Goal: Task Accomplishment & Management: Use online tool/utility

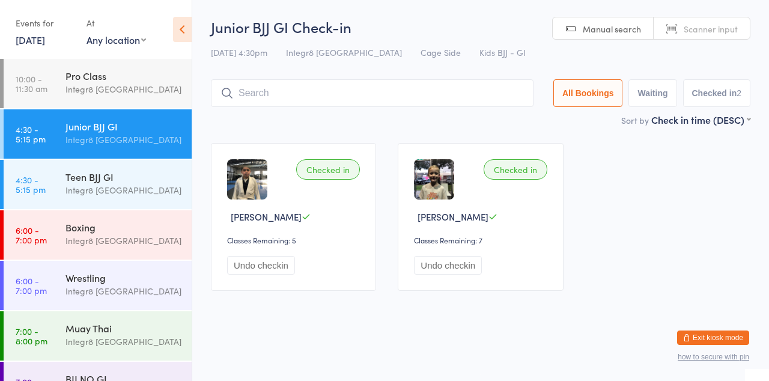
click at [101, 278] on div "Wrestling" at bounding box center [123, 277] width 116 height 13
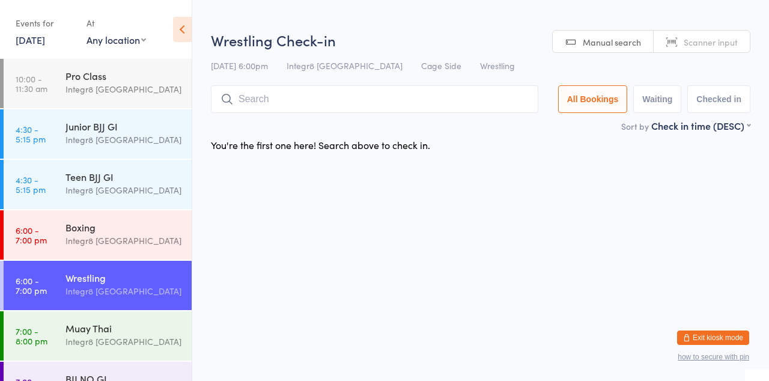
click at [525, 121] on div "Sort by Check in time (DESC) First name (ASC) First name (DESC) Last name (ASC)…" at bounding box center [480, 125] width 539 height 13
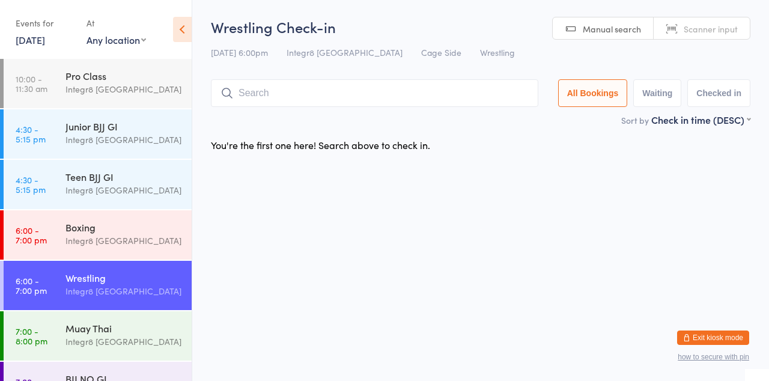
click at [405, 315] on html "You have now entered Kiosk Mode. Members will be able to check themselves in us…" at bounding box center [384, 190] width 769 height 381
click at [20, 214] on link "6:00 - 7:00 pm Boxing Integr8 Cheltenham" at bounding box center [98, 234] width 188 height 49
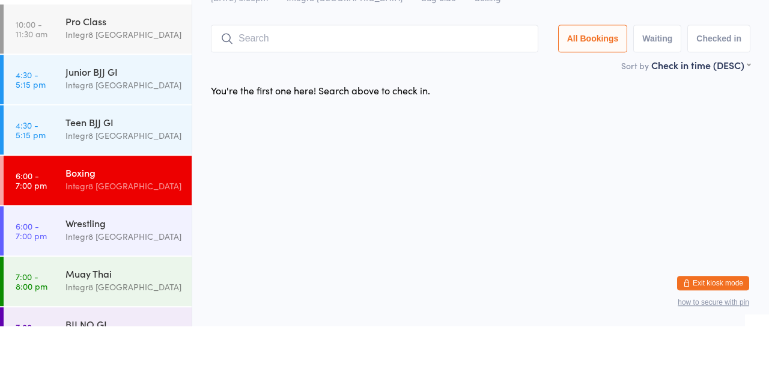
click at [122, 283] on div "Wrestling" at bounding box center [123, 277] width 116 height 13
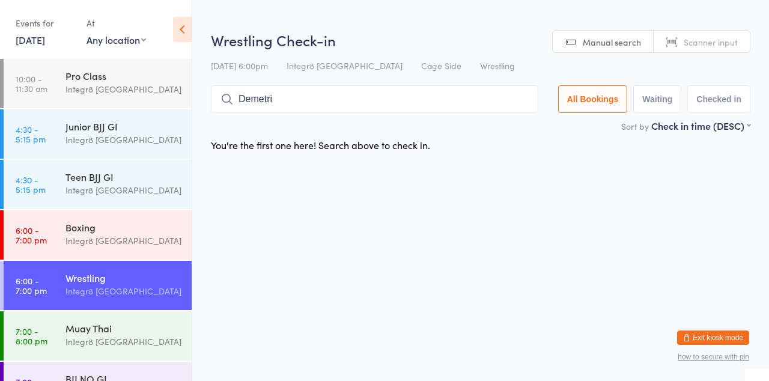
type input "Demetri"
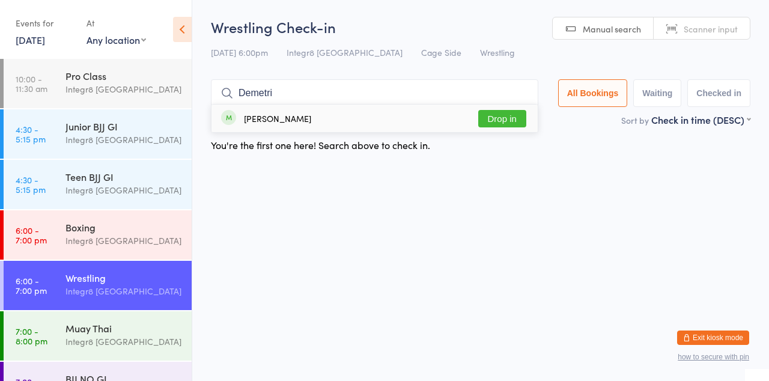
click at [515, 127] on button "Drop in" at bounding box center [502, 118] width 48 height 17
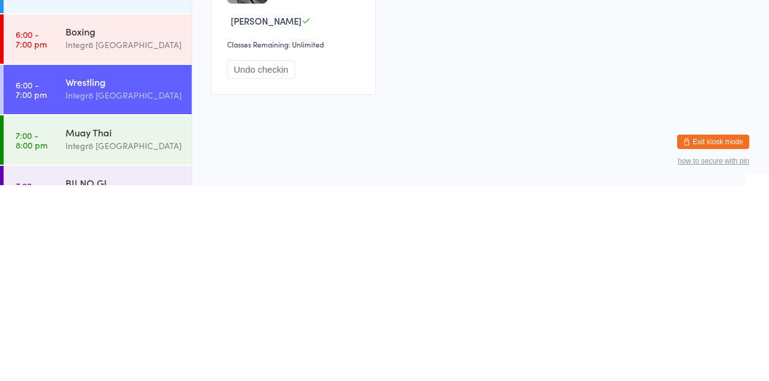
click at [121, 345] on div "Integr8 [GEOGRAPHIC_DATA]" at bounding box center [123, 341] width 116 height 14
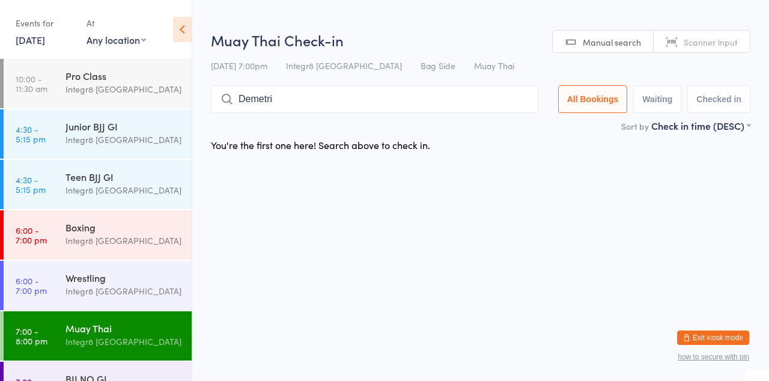
type input "Demetri"
click at [521, 126] on button "Drop in" at bounding box center [502, 124] width 48 height 17
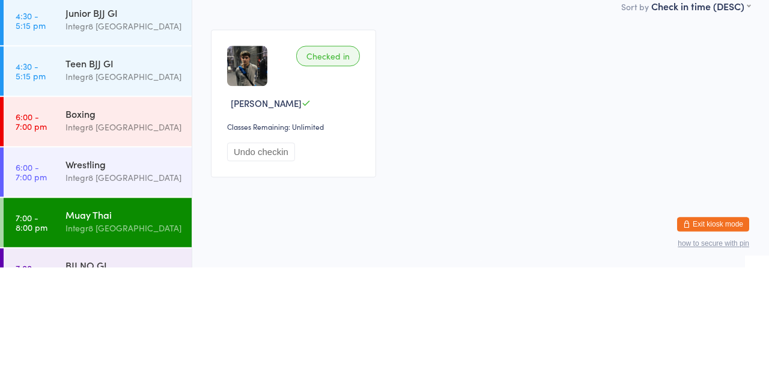
click at [127, 267] on div "Wrestling Integr8 Cheltenham" at bounding box center [128, 284] width 126 height 47
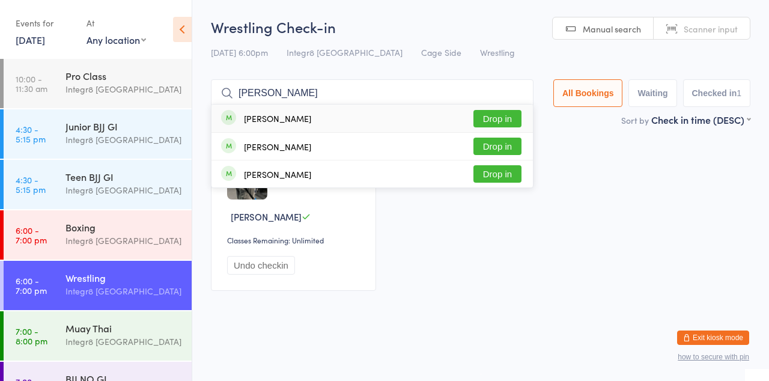
type input "Adrian wat"
click at [504, 119] on button "Drop in" at bounding box center [497, 118] width 48 height 17
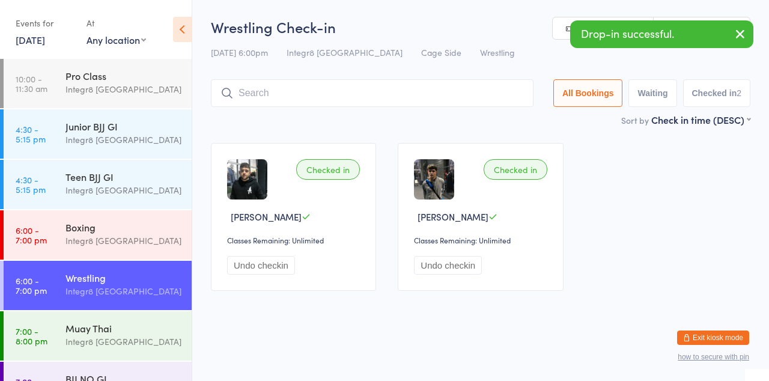
click at [117, 211] on div "Boxing Integr8 Cheltenham" at bounding box center [128, 233] width 126 height 47
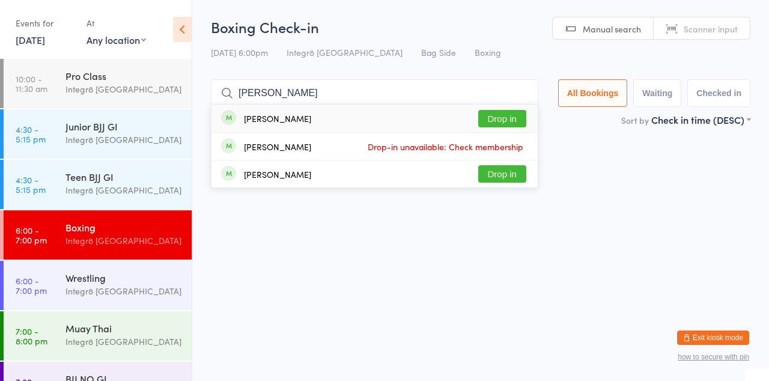
type input "Darrin"
click at [510, 118] on button "Drop in" at bounding box center [502, 118] width 48 height 17
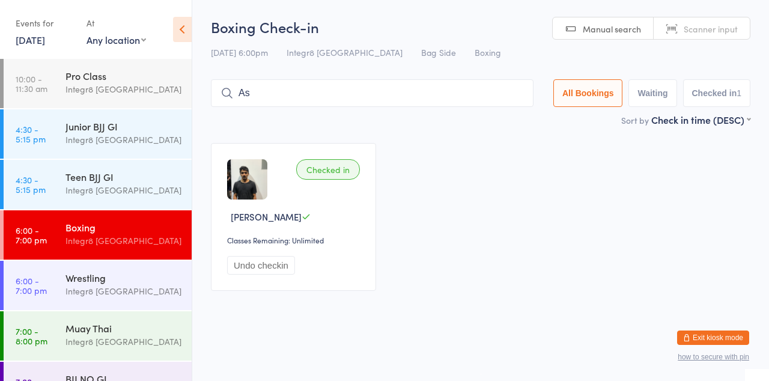
type input "Ast"
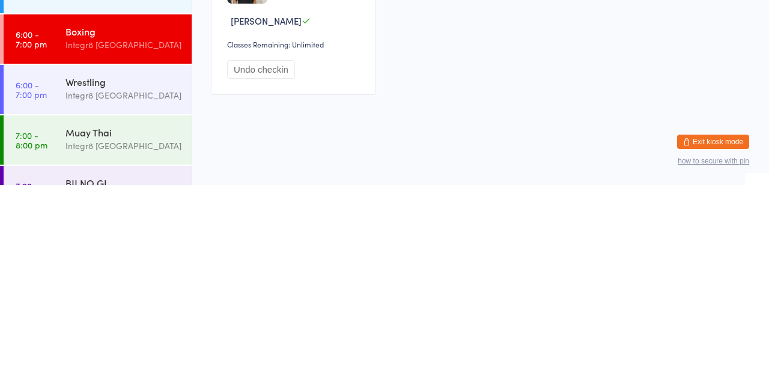
click at [50, 290] on link "6:00 - 7:00 pm Wrestling Integr8 Cheltenham" at bounding box center [98, 285] width 188 height 49
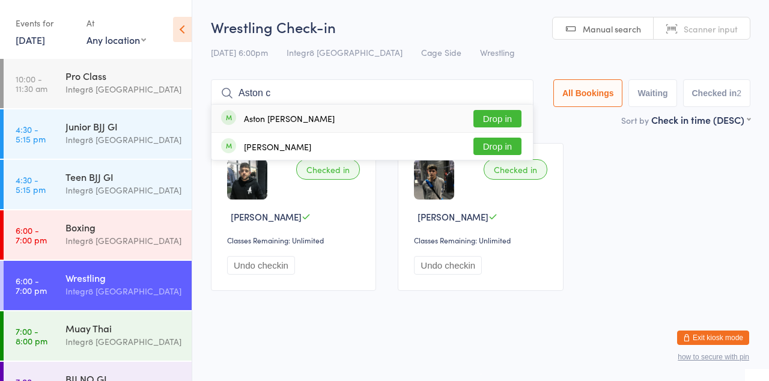
type input "Aston c"
click at [509, 120] on button "Drop in" at bounding box center [497, 118] width 48 height 17
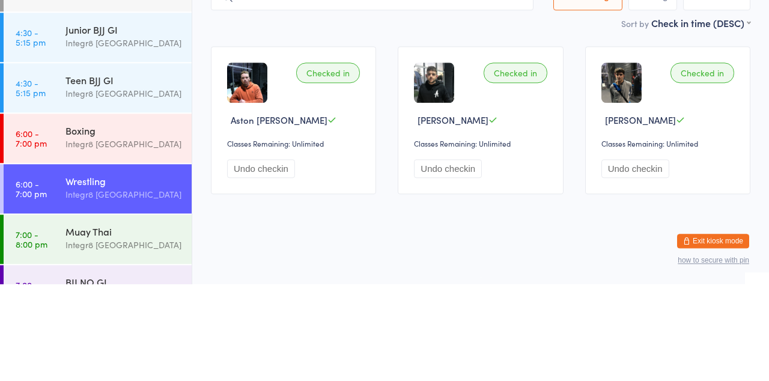
click at [80, 223] on div "Boxing" at bounding box center [123, 226] width 116 height 13
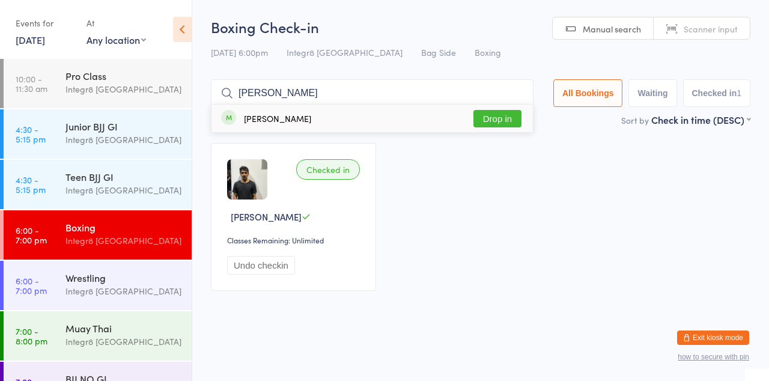
type input "Nikola racunica"
click at [513, 119] on button "Drop in" at bounding box center [497, 118] width 48 height 17
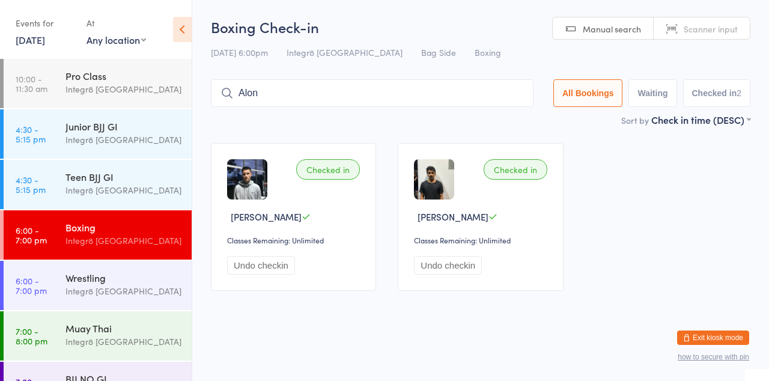
type input "Alon b"
click at [520, 97] on input "Alon b" at bounding box center [372, 93] width 322 height 28
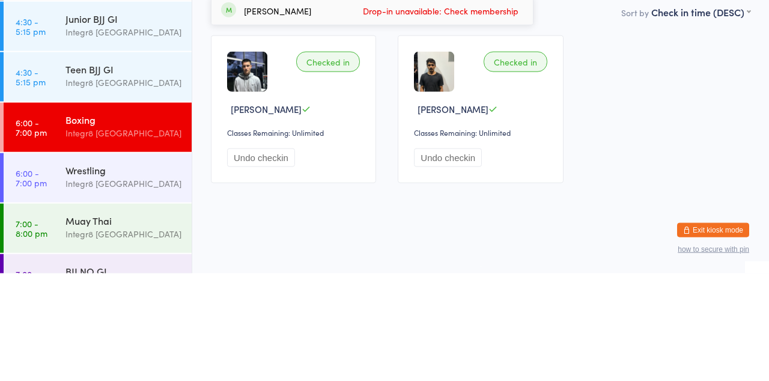
click at [109, 298] on div "Wrestling Integr8 Cheltenham" at bounding box center [128, 284] width 126 height 47
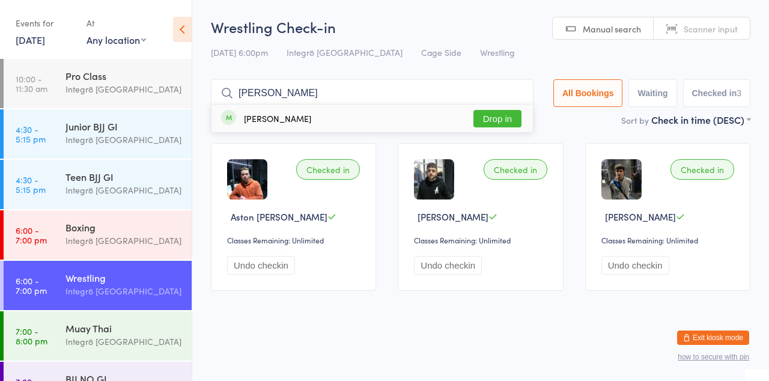
type input "Alon bl"
click at [509, 124] on button "Drop in" at bounding box center [497, 118] width 48 height 17
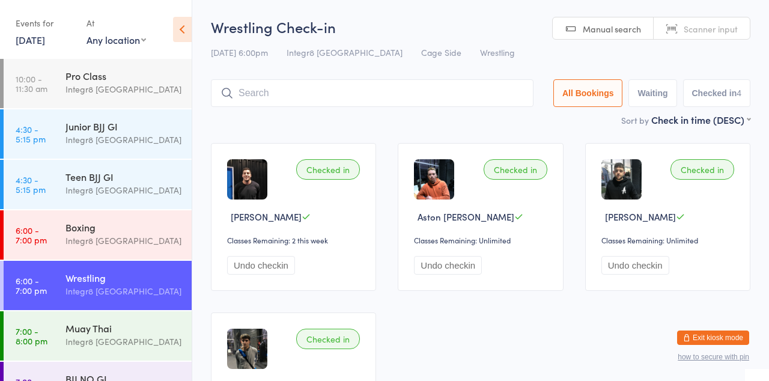
type input "Z"
type input "Alec"
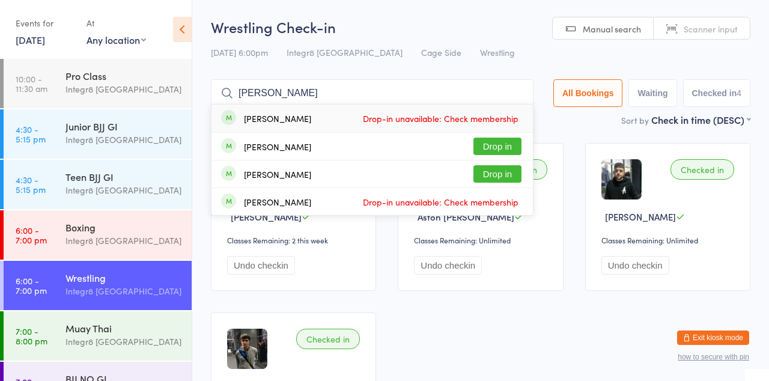
click at [515, 149] on button "Drop in" at bounding box center [497, 146] width 48 height 17
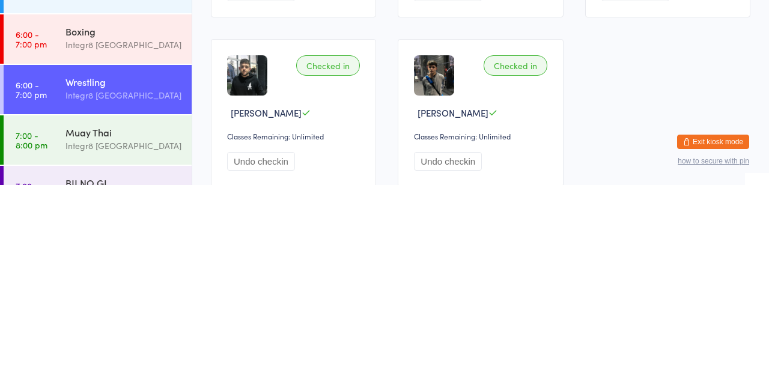
scroll to position [80, 0]
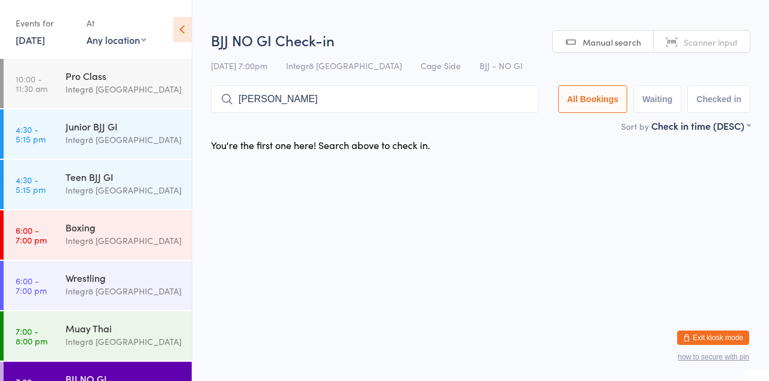
type input "Alec"
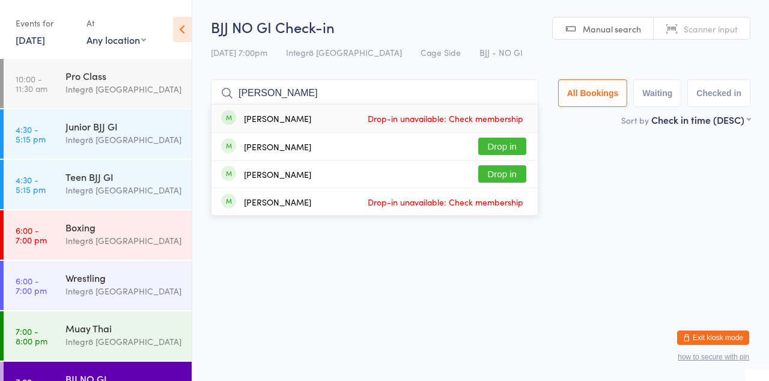
click at [520, 143] on button "Drop in" at bounding box center [502, 146] width 48 height 17
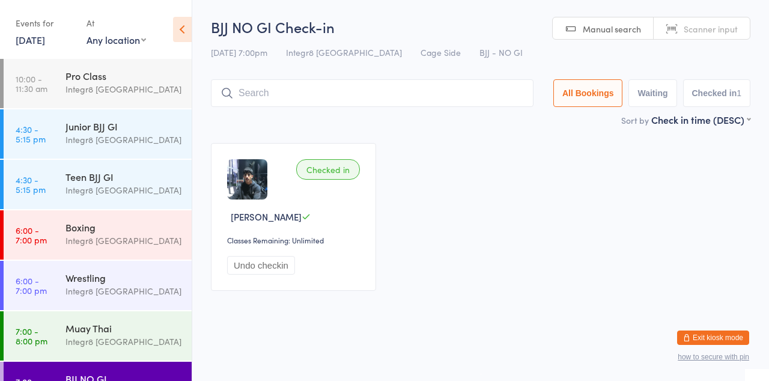
click at [104, 230] on div "Boxing" at bounding box center [123, 226] width 116 height 13
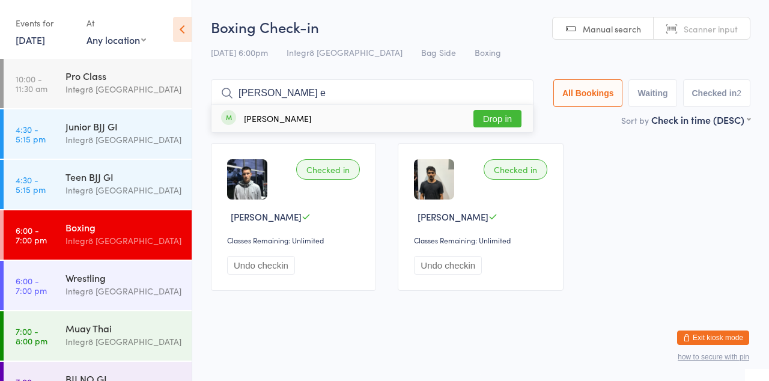
type input "Nate e"
click at [515, 119] on button "Drop in" at bounding box center [497, 118] width 48 height 17
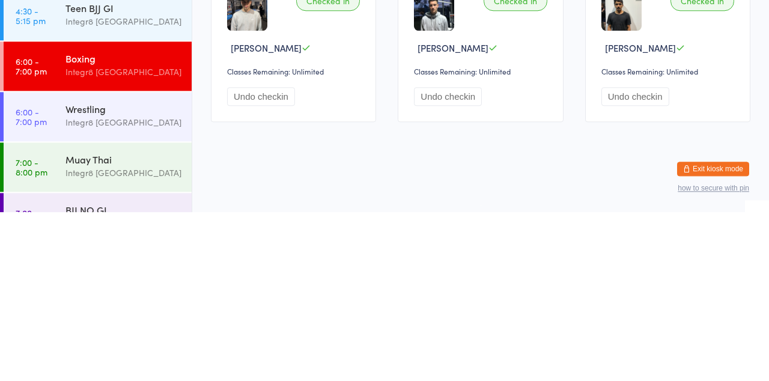
click at [159, 337] on div "Integr8 [GEOGRAPHIC_DATA]" at bounding box center [123, 341] width 116 height 14
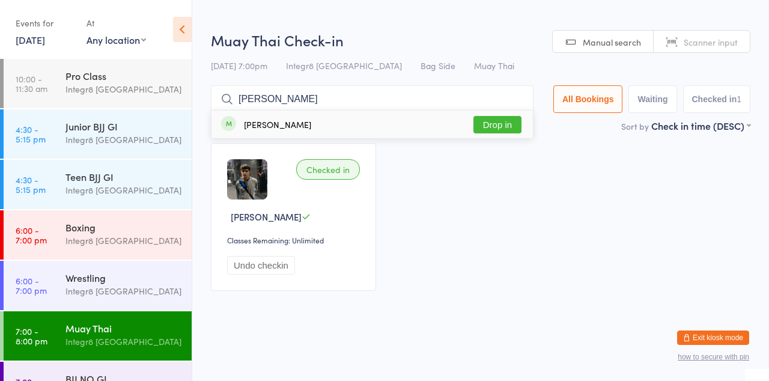
type input "Nate eg"
click at [501, 122] on button "Drop in" at bounding box center [497, 124] width 48 height 17
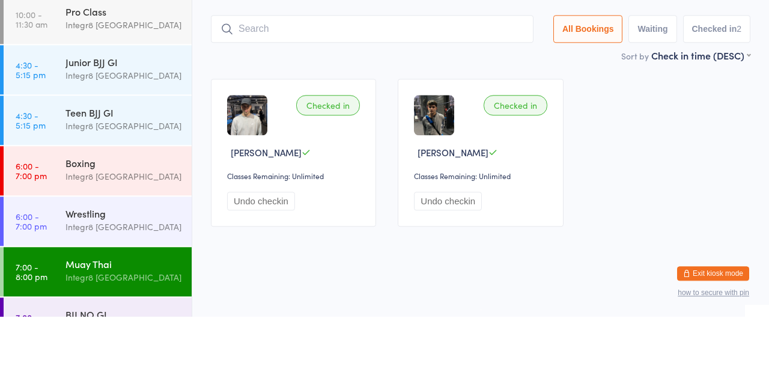
click at [127, 224] on div "Boxing" at bounding box center [123, 226] width 116 height 13
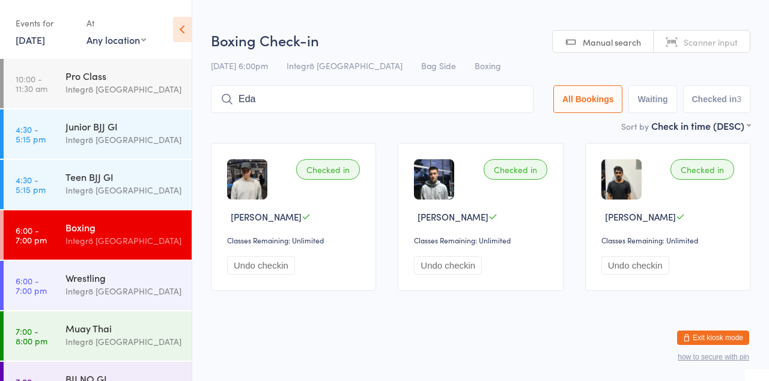
type input "Eda"
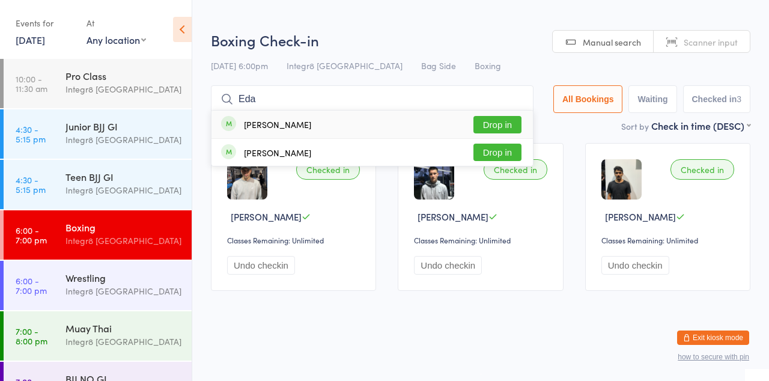
click at [501, 141] on div "Edan Sarayaladin Drop in" at bounding box center [371, 152] width 321 height 27
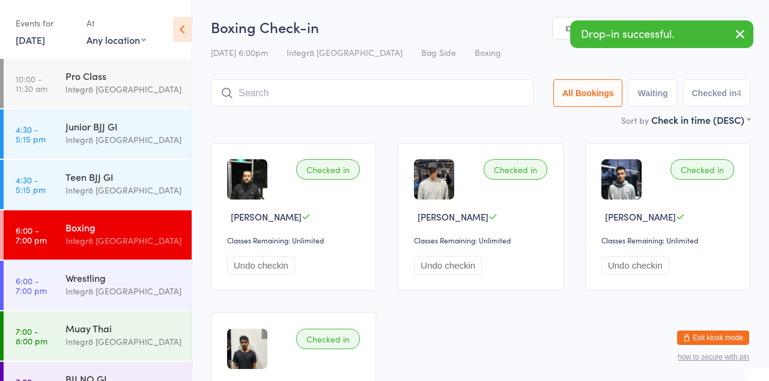
click at [339, 170] on div "Checked in" at bounding box center [328, 169] width 64 height 20
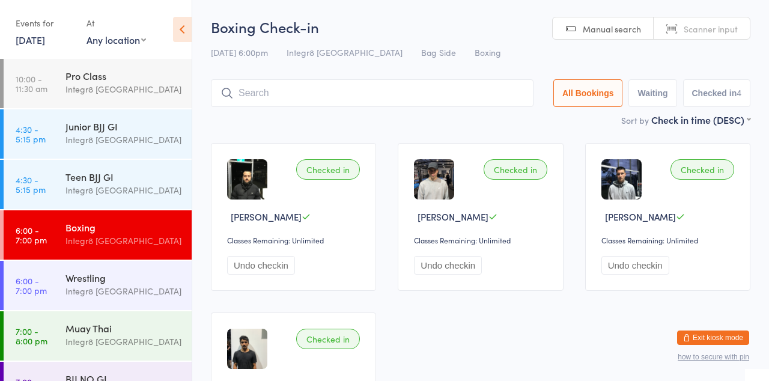
click at [348, 95] on input "search" at bounding box center [372, 93] width 322 height 28
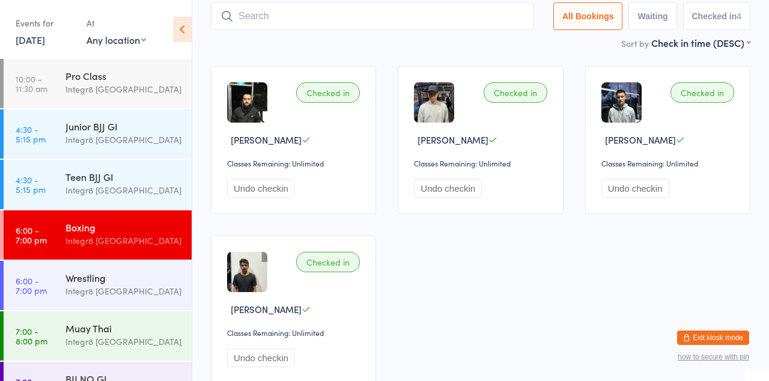
scroll to position [79, 0]
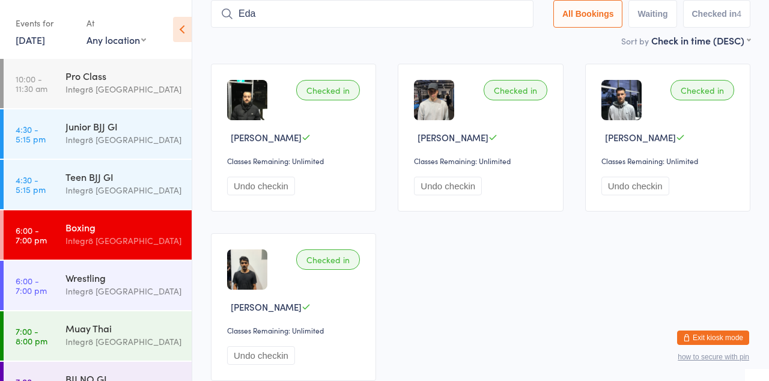
type input "Eda"
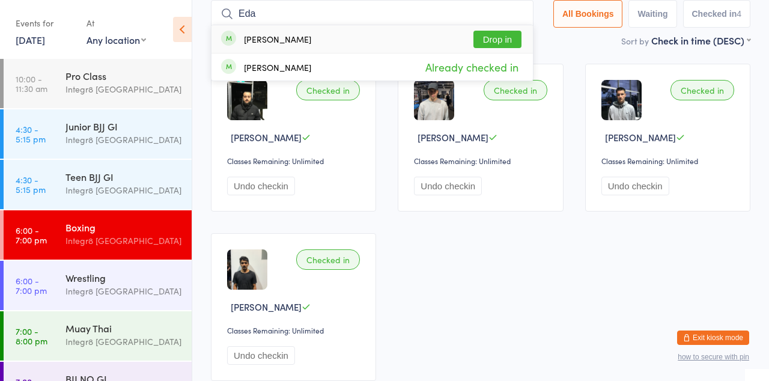
click at [500, 40] on button "Drop in" at bounding box center [497, 39] width 48 height 17
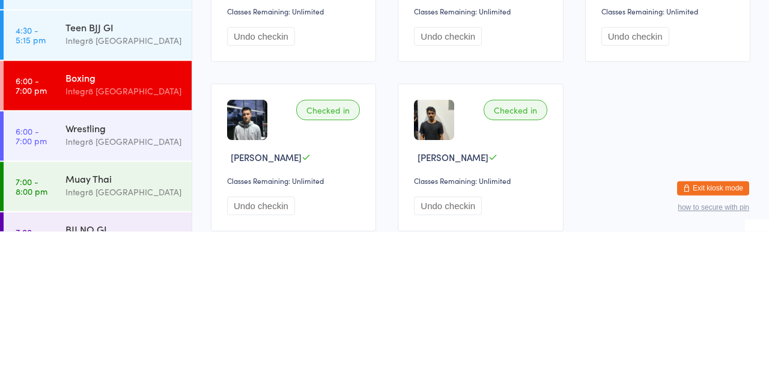
click at [120, 335] on div "Integr8 [GEOGRAPHIC_DATA]" at bounding box center [123, 341] width 116 height 14
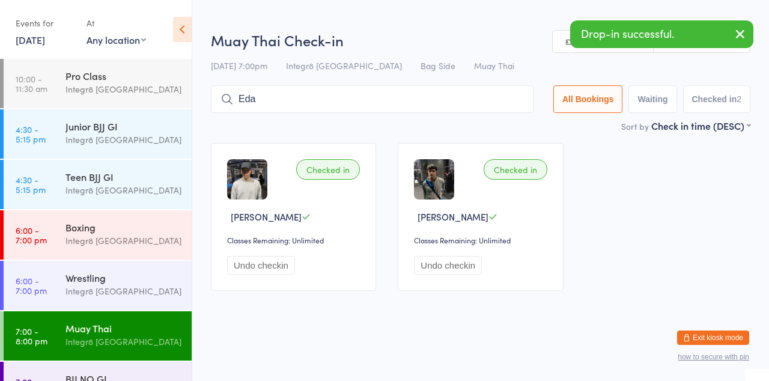
type input "Eda"
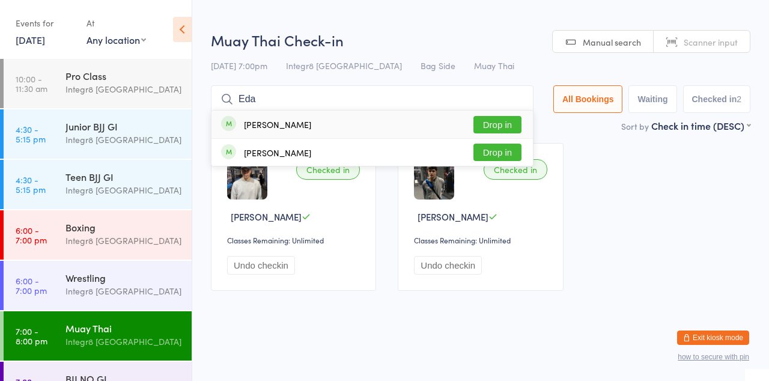
click at [501, 126] on button "Drop in" at bounding box center [497, 124] width 48 height 17
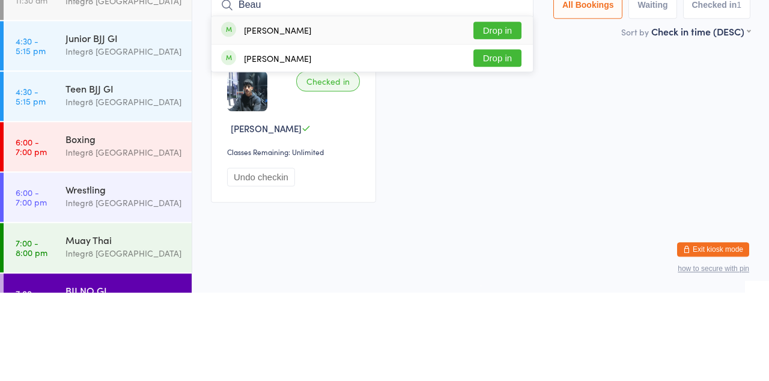
type input "Beau"
click at [503, 121] on button "Drop in" at bounding box center [497, 118] width 48 height 17
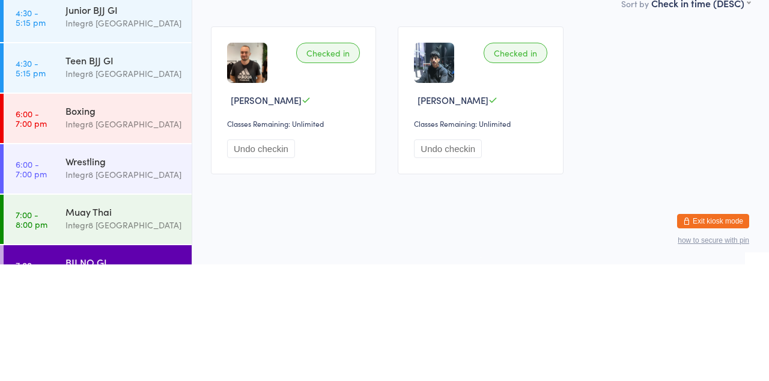
click at [139, 282] on div "Wrestling" at bounding box center [123, 277] width 116 height 13
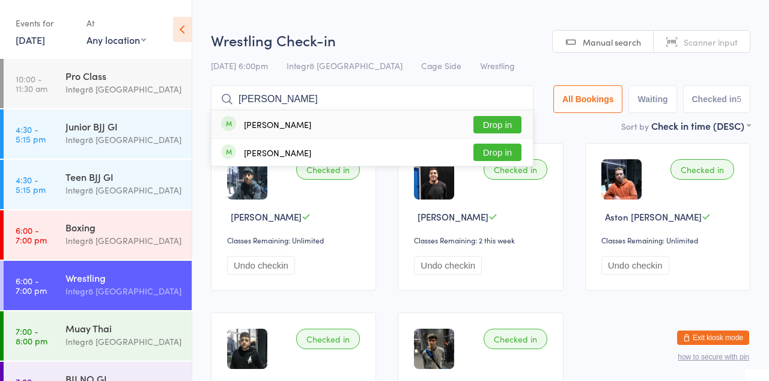
type input "Beau ku"
click at [502, 128] on button "Drop in" at bounding box center [497, 124] width 48 height 17
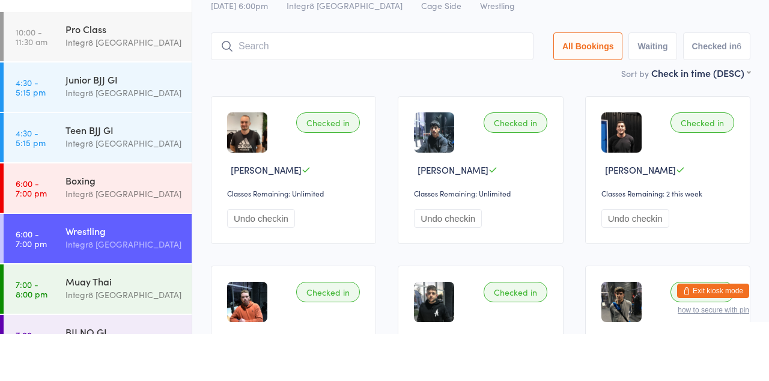
click at [165, 267] on div "Wrestling Integr8 Cheltenham" at bounding box center [128, 284] width 126 height 47
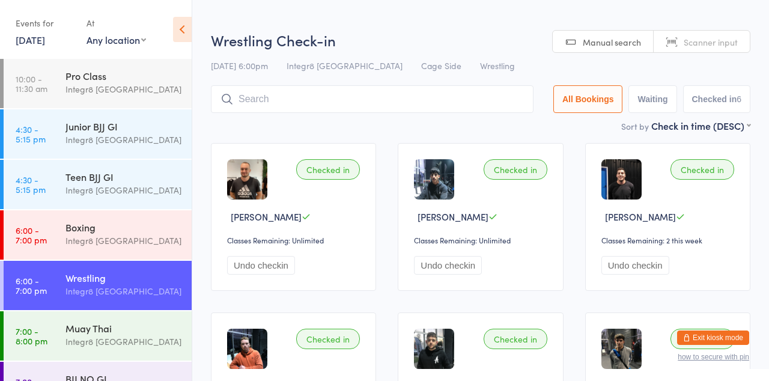
click at [115, 232] on div "Boxing" at bounding box center [123, 226] width 116 height 13
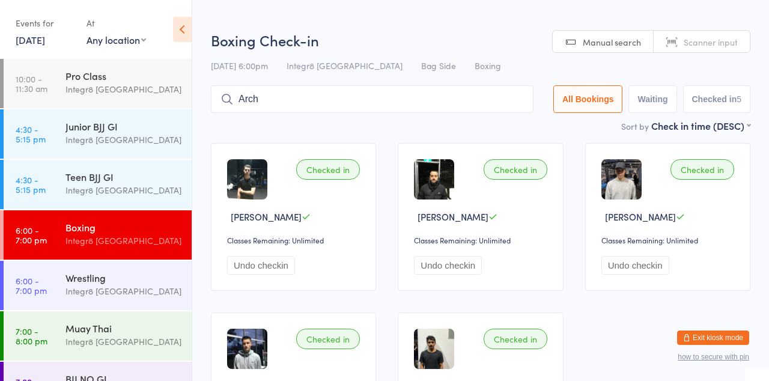
type input "Arch"
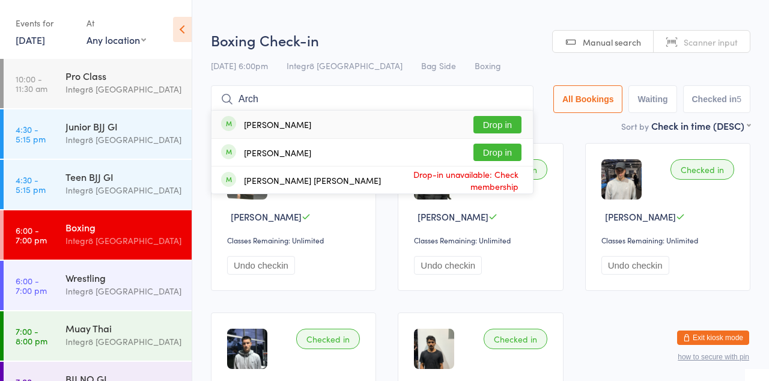
click at [506, 154] on button "Drop in" at bounding box center [497, 152] width 48 height 17
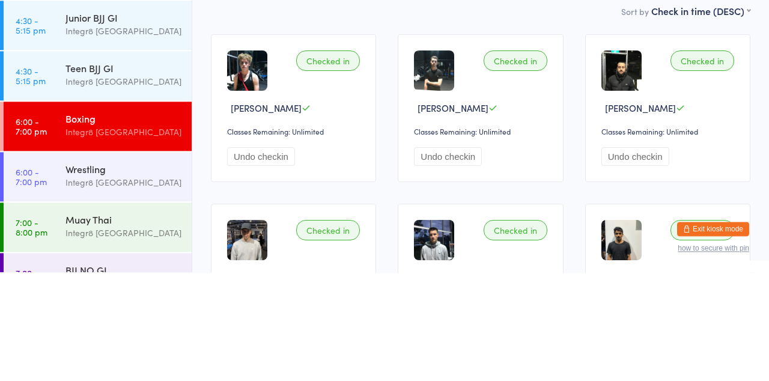
click at [101, 283] on div "Wrestling" at bounding box center [123, 277] width 116 height 13
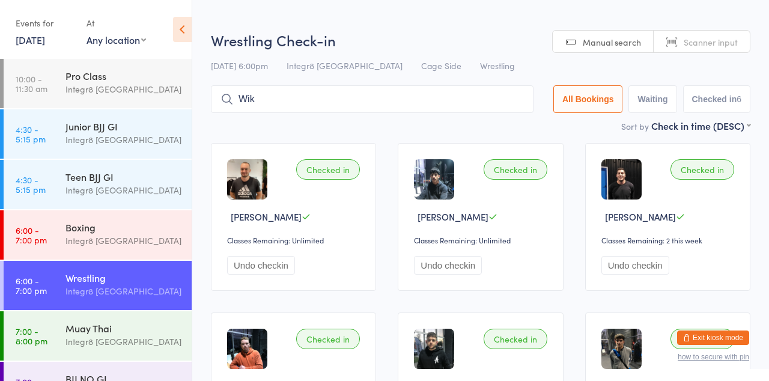
type input "Wik"
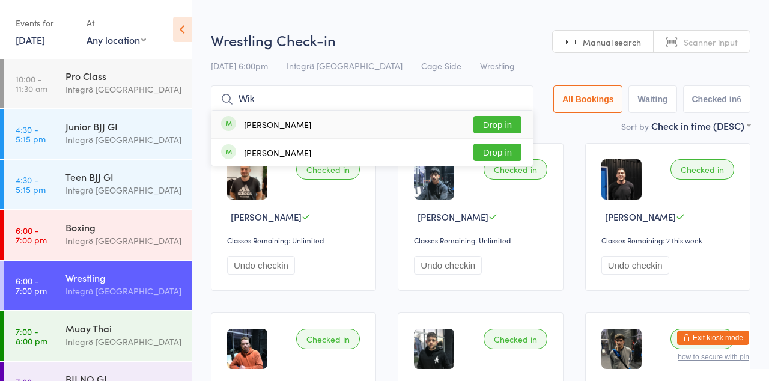
click at [509, 125] on button "Drop in" at bounding box center [497, 124] width 48 height 17
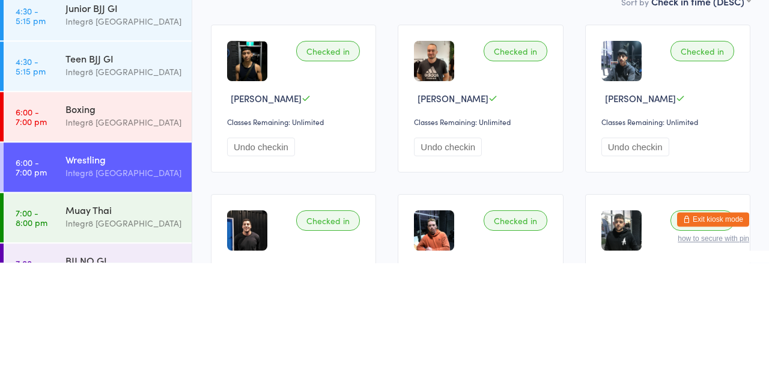
click at [93, 237] on div "Integr8 [GEOGRAPHIC_DATA]" at bounding box center [123, 241] width 116 height 14
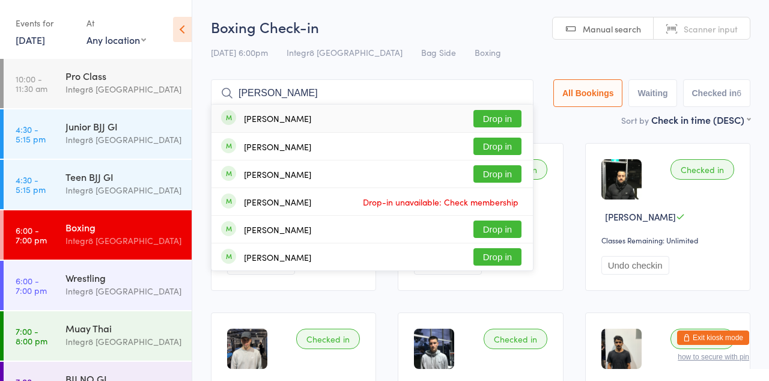
type input "David m"
click at [510, 119] on button "Drop in" at bounding box center [497, 118] width 48 height 17
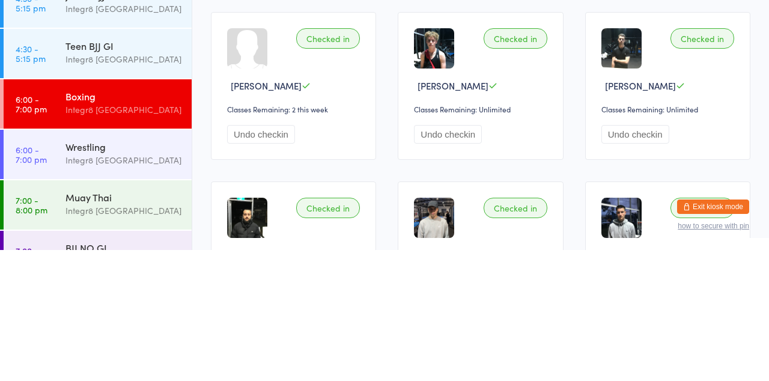
click at [133, 286] on div "Integr8 [GEOGRAPHIC_DATA]" at bounding box center [123, 291] width 116 height 14
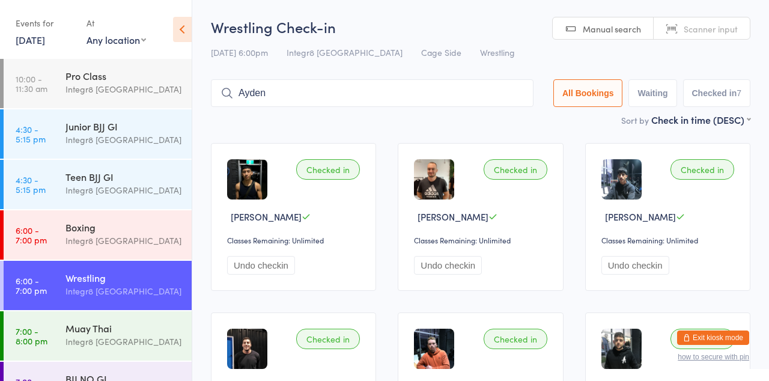
type input "Ayden"
click at [510, 122] on button "Drop in" at bounding box center [497, 118] width 48 height 17
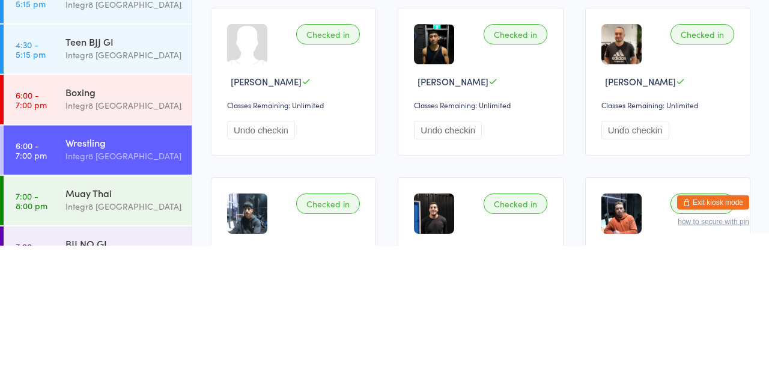
click at [110, 333] on div "Muay Thai" at bounding box center [123, 327] width 116 height 13
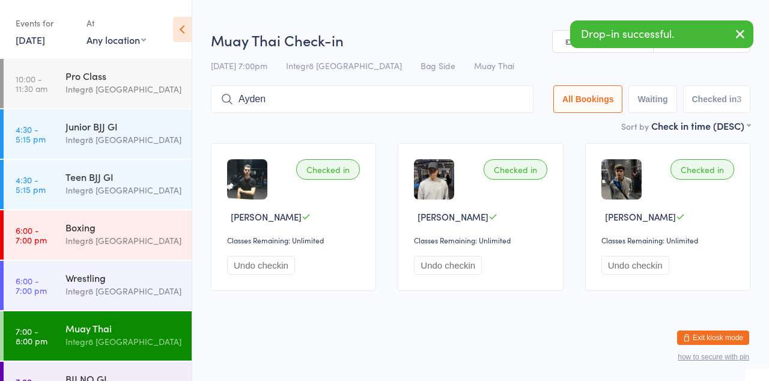
type input "Ayden"
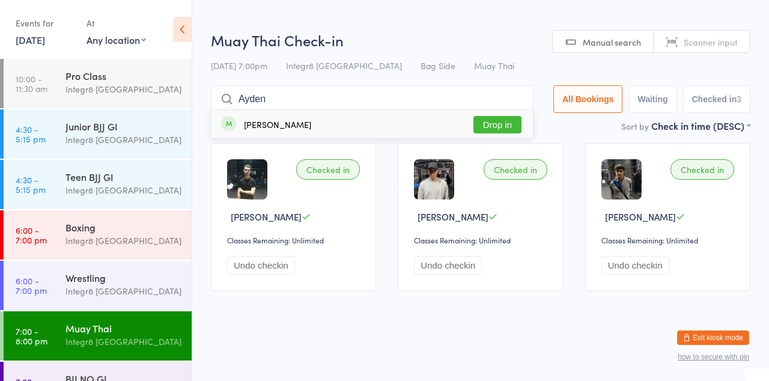
click at [510, 128] on button "Drop in" at bounding box center [497, 124] width 48 height 17
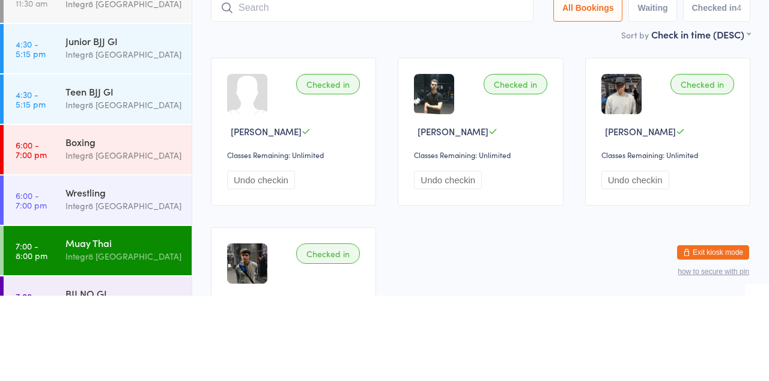
click at [133, 237] on div "Integr8 [GEOGRAPHIC_DATA]" at bounding box center [123, 241] width 116 height 14
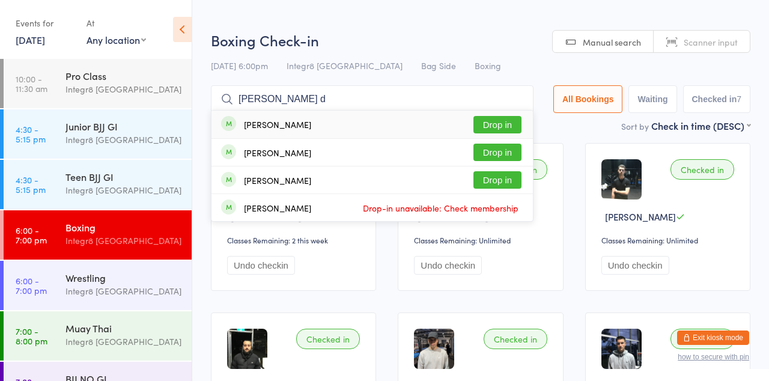
type input "Dan d"
click at [502, 127] on button "Drop in" at bounding box center [497, 124] width 48 height 17
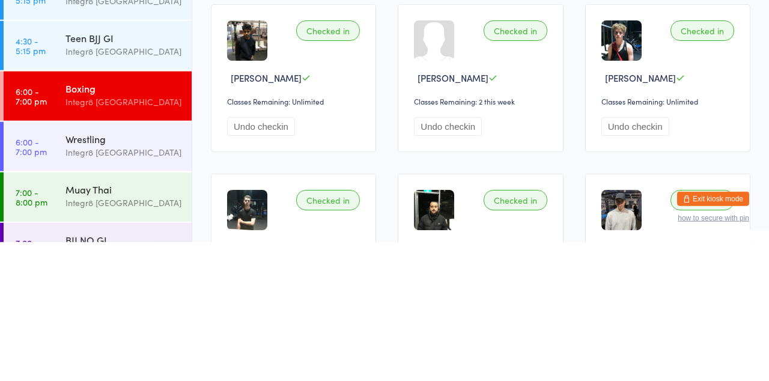
click at [120, 337] on div "Integr8 [GEOGRAPHIC_DATA]" at bounding box center [123, 341] width 116 height 14
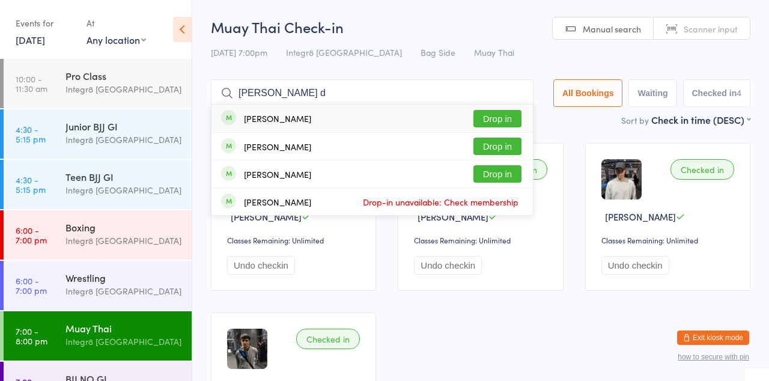
type input "Dan d"
click at [504, 122] on button "Drop in" at bounding box center [497, 118] width 48 height 17
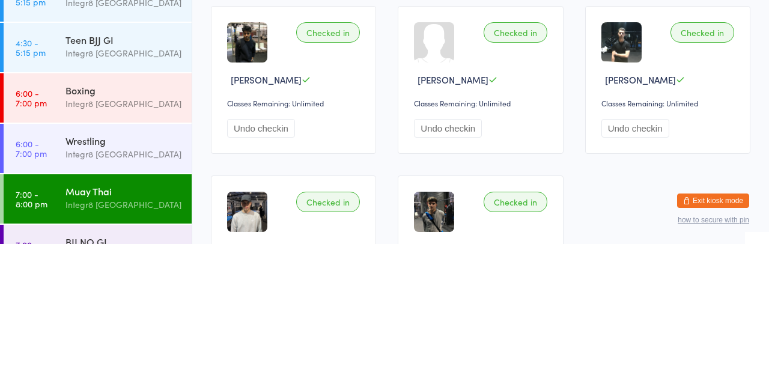
click at [136, 286] on div "Integr8 [GEOGRAPHIC_DATA]" at bounding box center [123, 291] width 116 height 14
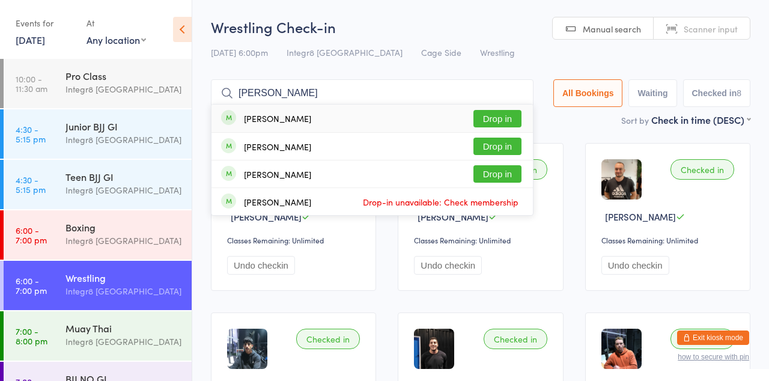
type input "Daniel kenny"
click at [513, 149] on button "Drop in" at bounding box center [497, 146] width 48 height 17
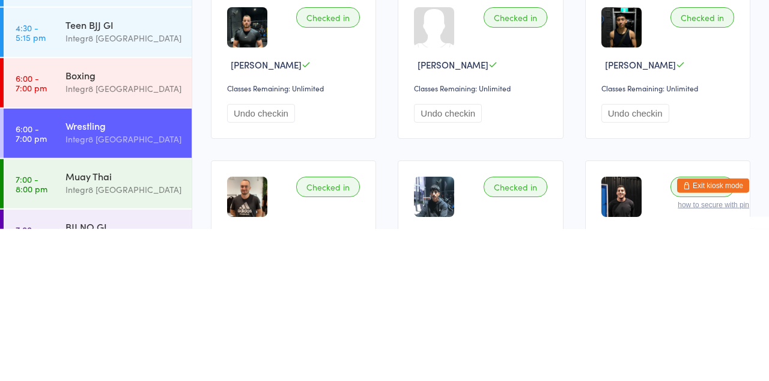
click at [120, 380] on div "BJJ NO GI" at bounding box center [123, 378] width 116 height 13
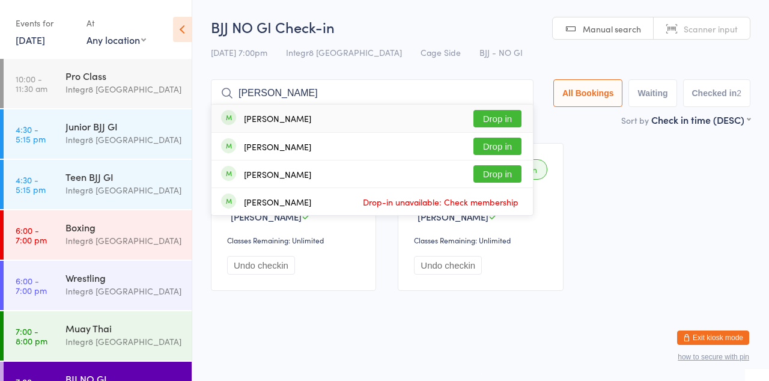
type input "Daniel kenny"
click at [518, 150] on button "Drop in" at bounding box center [497, 146] width 48 height 17
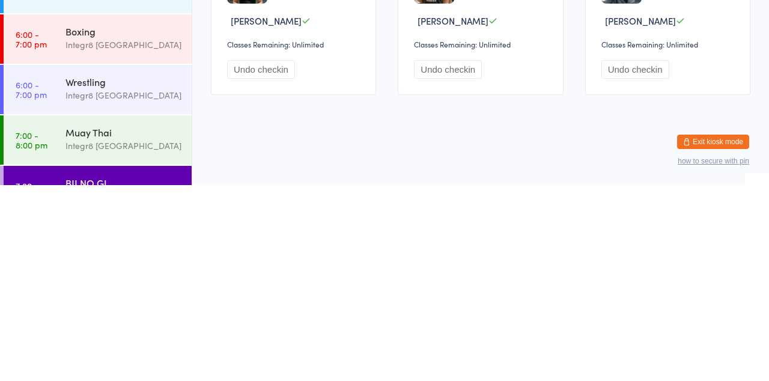
click at [94, 243] on div "Integr8 [GEOGRAPHIC_DATA]" at bounding box center [123, 241] width 116 height 14
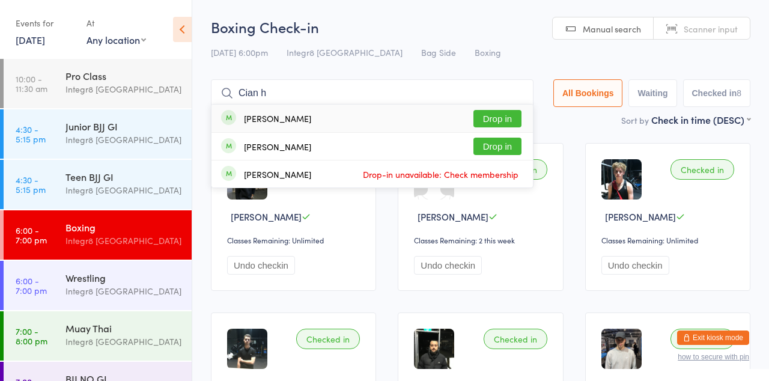
type input "Cian h"
click at [499, 134] on div "Gian Abad Drop in" at bounding box center [371, 146] width 321 height 27
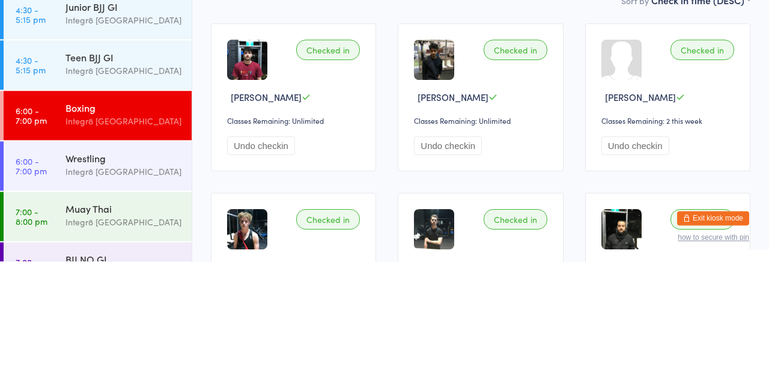
click at [143, 279] on div "Wrestling" at bounding box center [123, 277] width 116 height 13
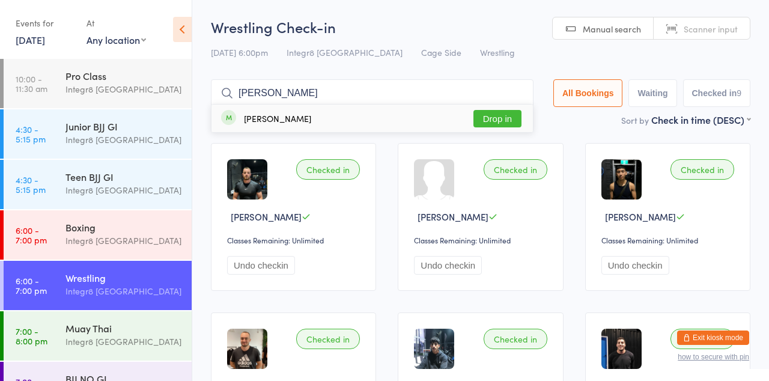
type input "Kevin"
click at [508, 121] on button "Drop in" at bounding box center [497, 118] width 48 height 17
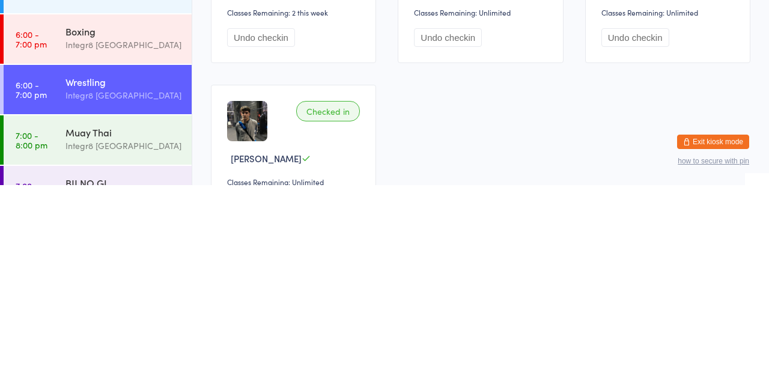
scroll to position [371, 0]
click at [122, 378] on div "BJJ NO GI" at bounding box center [123, 378] width 116 height 13
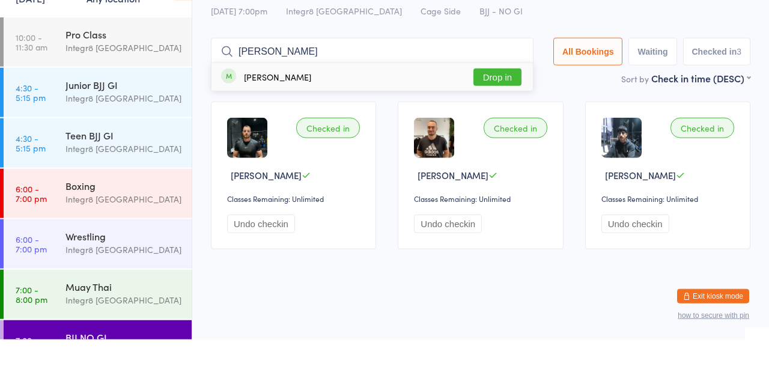
type input "Kevin"
click at [507, 115] on button "Drop in" at bounding box center [497, 118] width 48 height 17
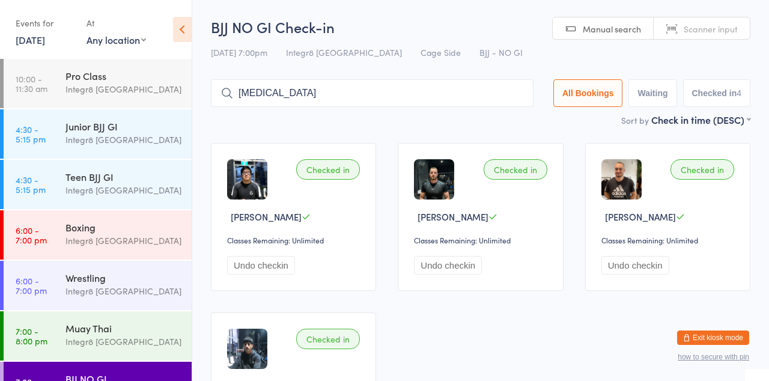
type input "Yaz"
click at [518, 97] on input "Yaz" at bounding box center [372, 93] width 322 height 28
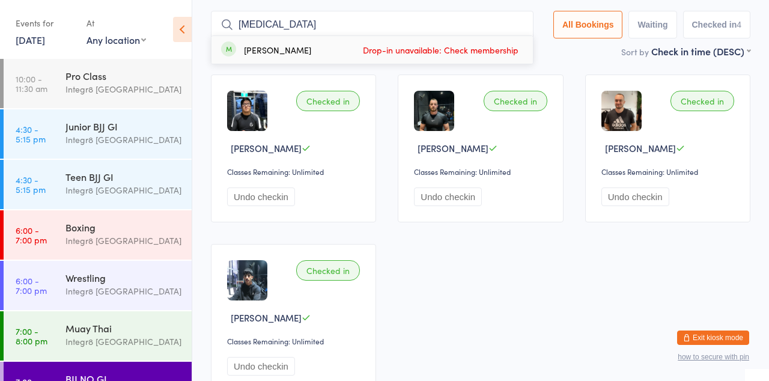
scroll to position [79, 0]
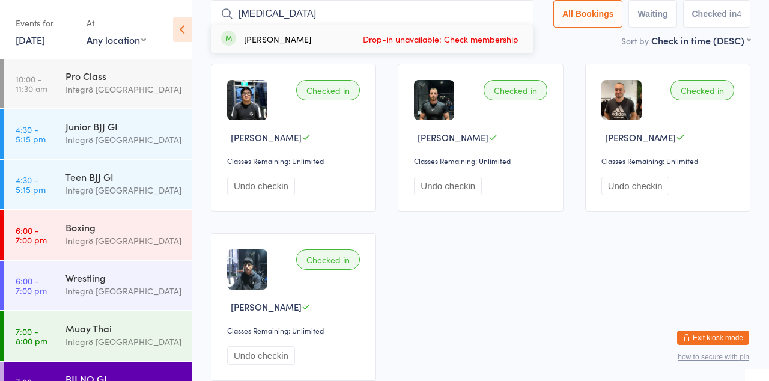
click at [107, 234] on div "Integr8 [GEOGRAPHIC_DATA]" at bounding box center [123, 241] width 116 height 14
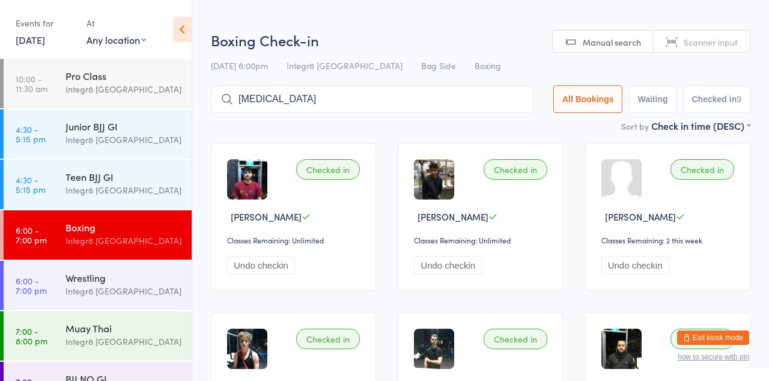
type input "Yaz"
click at [514, 128] on button "Drop in" at bounding box center [497, 124] width 48 height 17
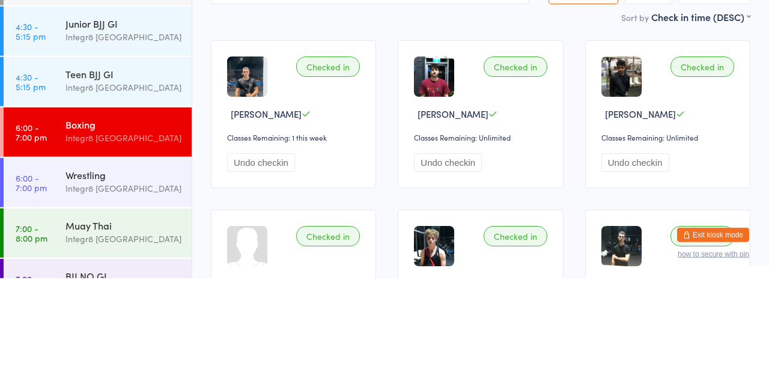
click at [113, 259] on link "6:00 - 7:00 pm Boxing Integr8 Cheltenham" at bounding box center [98, 234] width 188 height 49
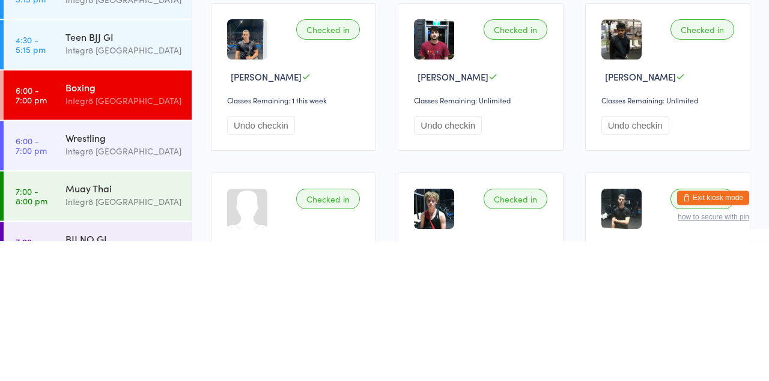
click at [110, 279] on div "Wrestling" at bounding box center [123, 277] width 116 height 13
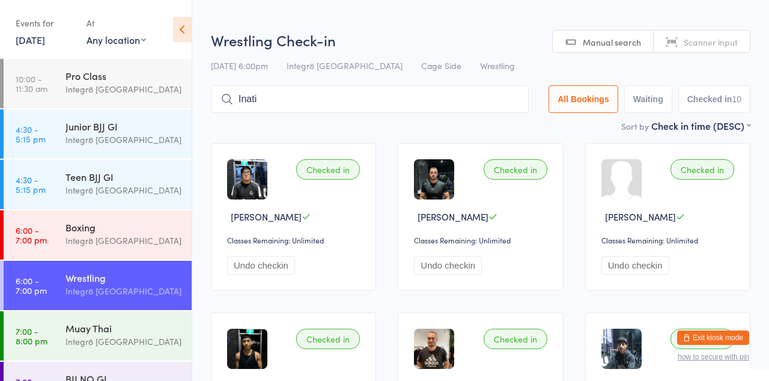
type input "Inati"
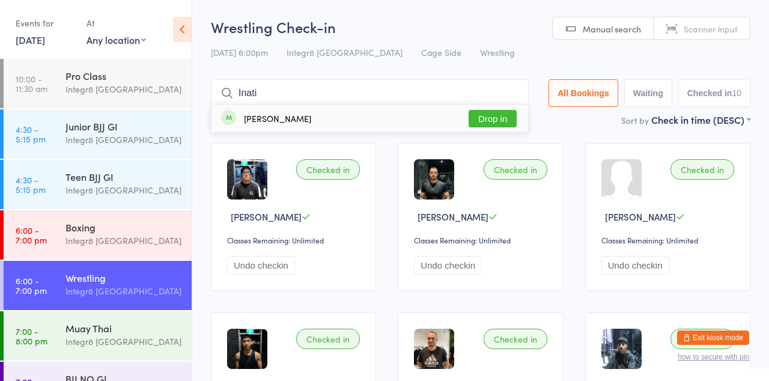
click at [504, 116] on button "Drop in" at bounding box center [492, 118] width 48 height 17
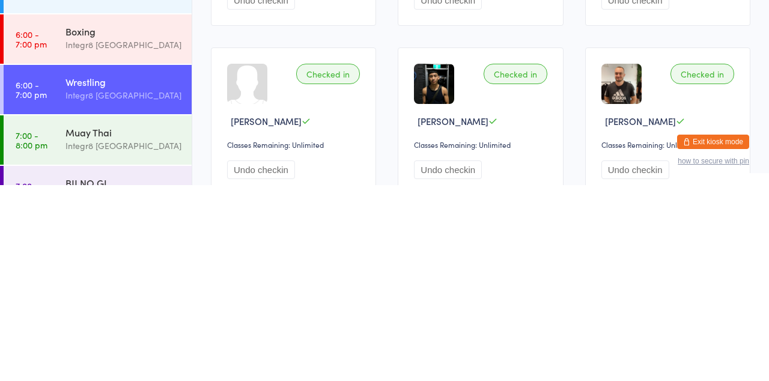
scroll to position [71, 0]
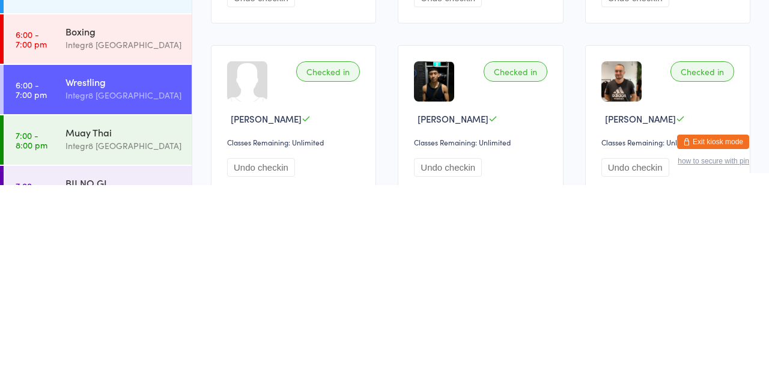
click at [85, 340] on div "Integr8 [GEOGRAPHIC_DATA]" at bounding box center [123, 341] width 116 height 14
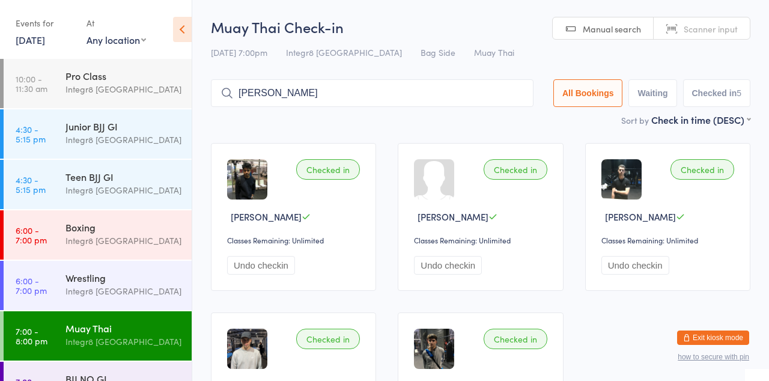
type input "Sajid"
click at [510, 117] on button "Drop in" at bounding box center [497, 118] width 48 height 17
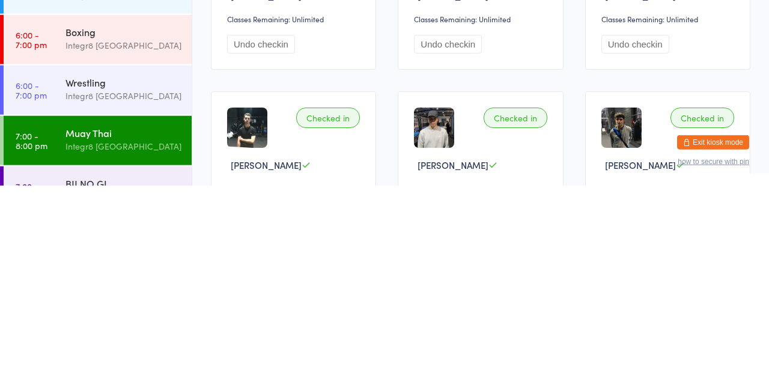
scroll to position [26, 0]
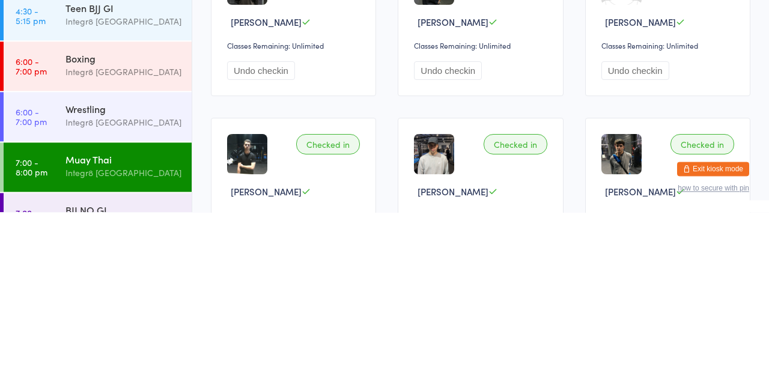
click at [98, 331] on div "Muay Thai" at bounding box center [123, 327] width 116 height 13
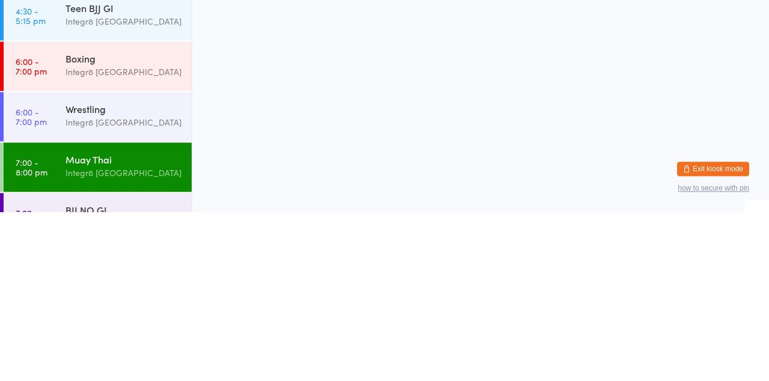
scroll to position [0, 0]
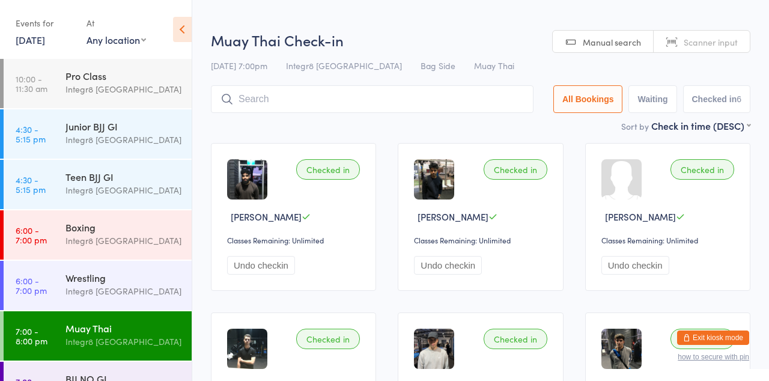
click at [260, 180] on img at bounding box center [247, 179] width 40 height 40
click at [326, 204] on div "Checked in Sajid Chaudhery Classes Remaining: Unlimited Undo checkin" at bounding box center [293, 217] width 165 height 148
click at [265, 270] on button "Undo checkin" at bounding box center [261, 265] width 68 height 19
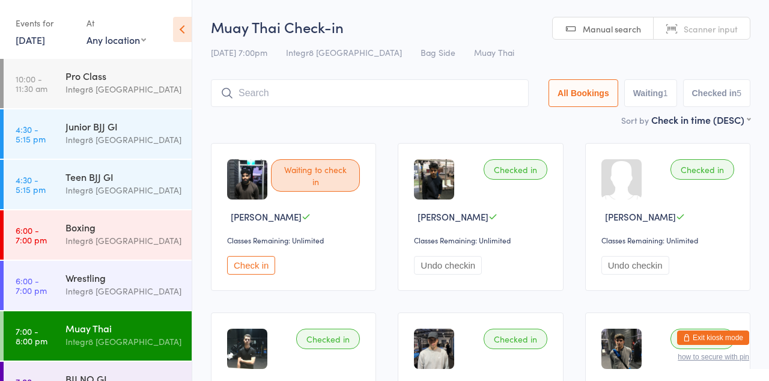
click at [91, 239] on div "Integr8 [GEOGRAPHIC_DATA]" at bounding box center [123, 241] width 116 height 14
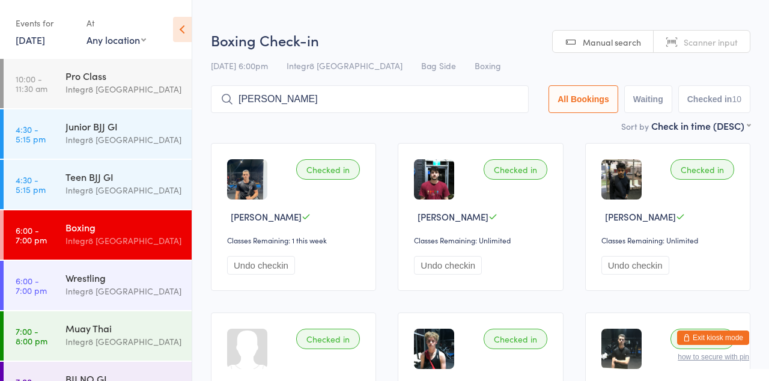
type input "Sajid"
click at [507, 128] on button "Drop in" at bounding box center [492, 124] width 48 height 17
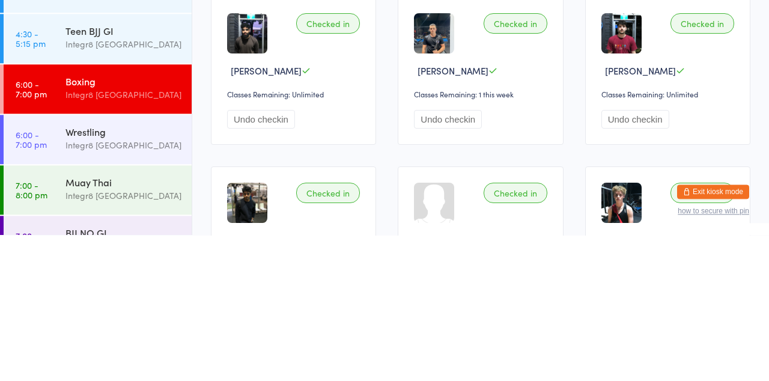
click at [83, 271] on div "Wrestling" at bounding box center [123, 277] width 116 height 13
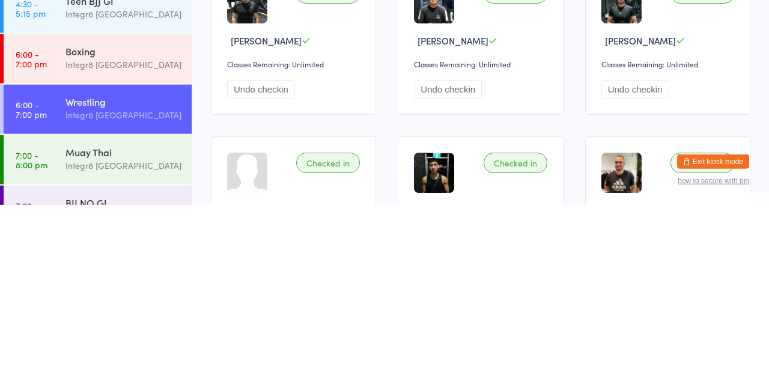
click at [56, 378] on link "7:00 - 8:00 pm BJJ NO GI Integr8 Cheltenham" at bounding box center [98, 385] width 188 height 49
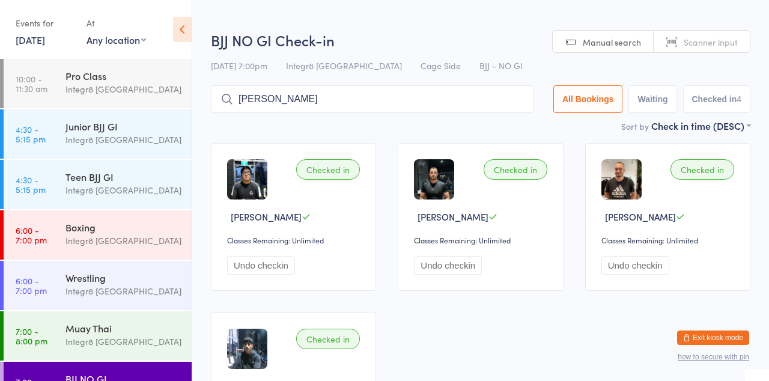
type input "Sajid"
click at [508, 126] on button "Drop in" at bounding box center [497, 124] width 48 height 17
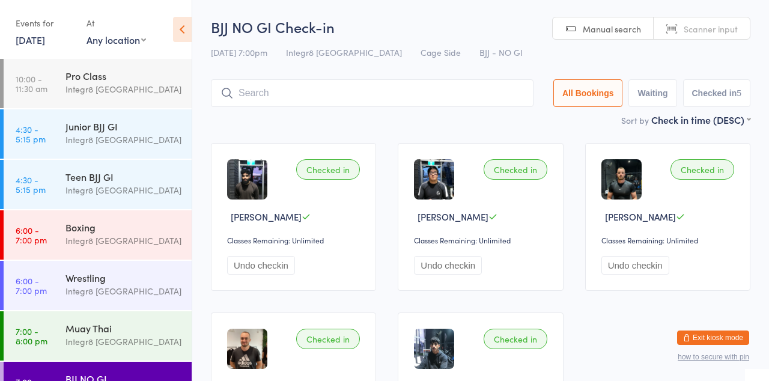
click at [163, 219] on div "Boxing Integr8 Cheltenham" at bounding box center [128, 233] width 126 height 47
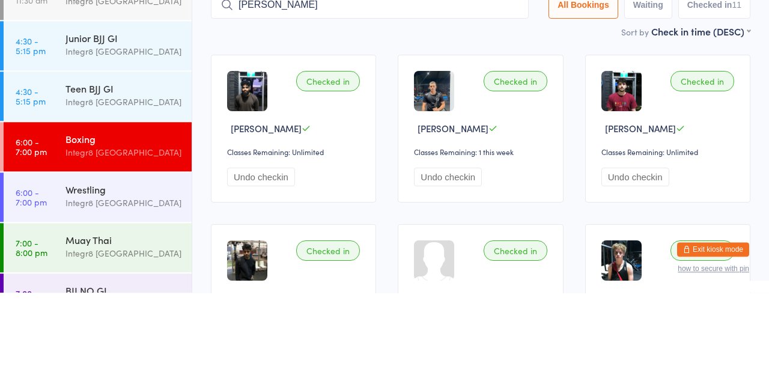
type input "Jacques"
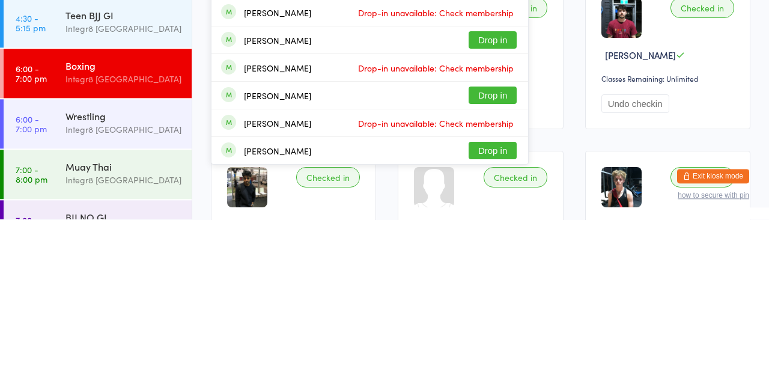
click at [138, 339] on div "Integr8 [GEOGRAPHIC_DATA]" at bounding box center [123, 341] width 116 height 14
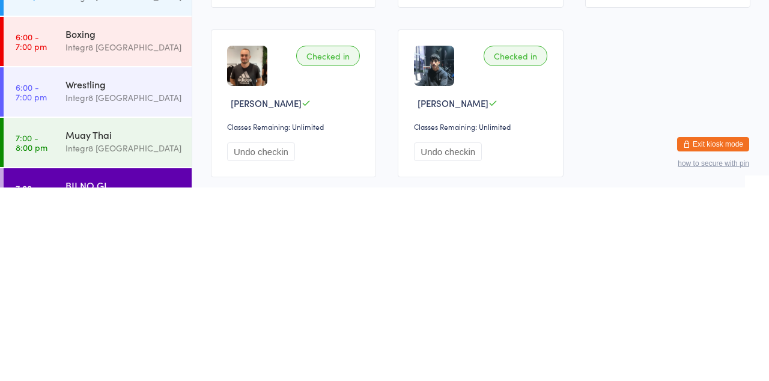
scroll to position [89, 0]
type input "Jacques"
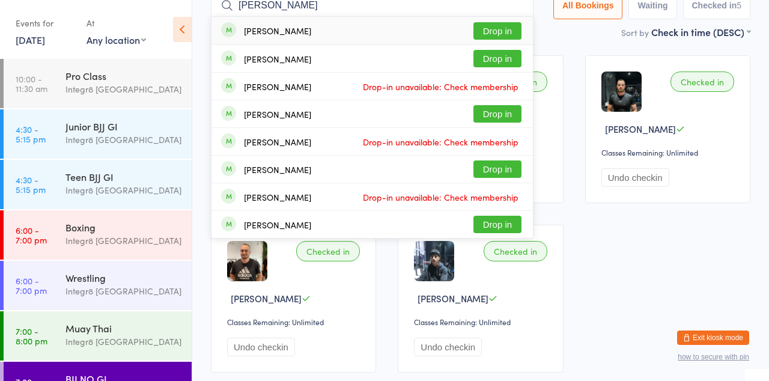
click at [503, 34] on button "Drop in" at bounding box center [497, 30] width 48 height 17
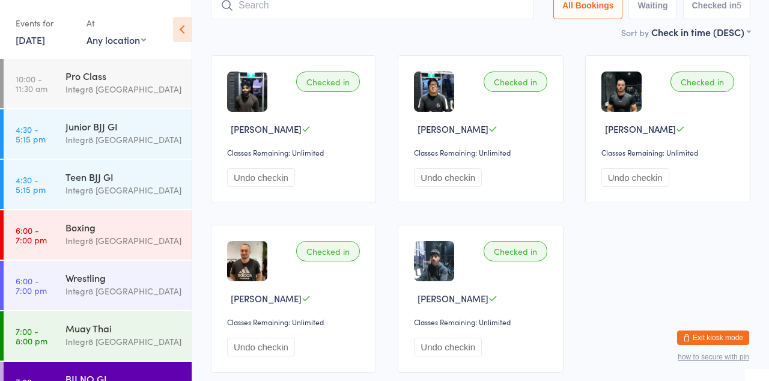
scroll to position [79, 0]
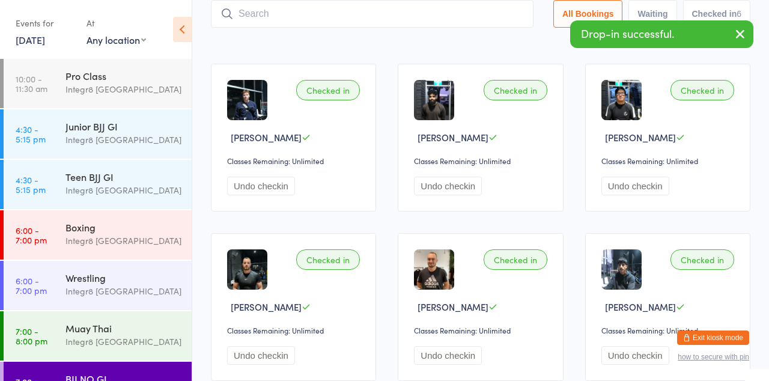
click at [747, 43] on button "button" at bounding box center [740, 35] width 26 height 28
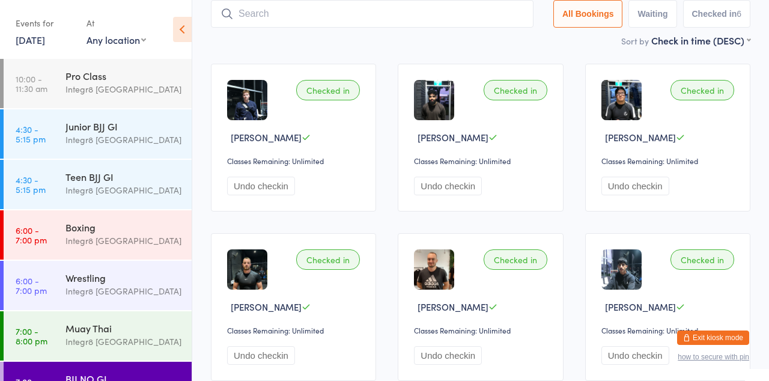
click at [50, 229] on link "6:00 - 7:00 pm Boxing Integr8 Cheltenham" at bounding box center [98, 234] width 188 height 49
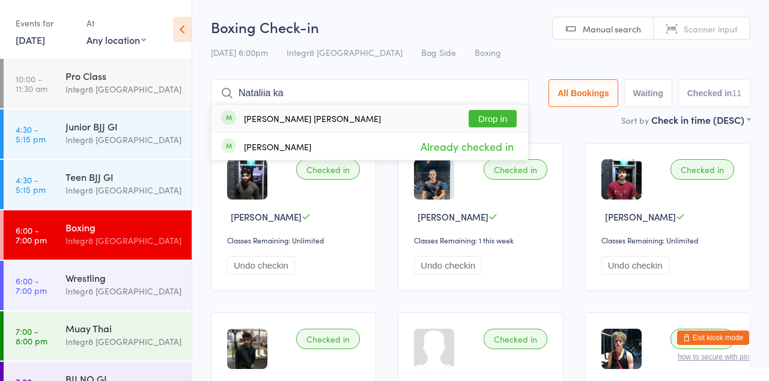
type input "Nataliia ka"
click at [320, 114] on div "Nataliia Kalashnikov Kalashikove" at bounding box center [312, 118] width 137 height 10
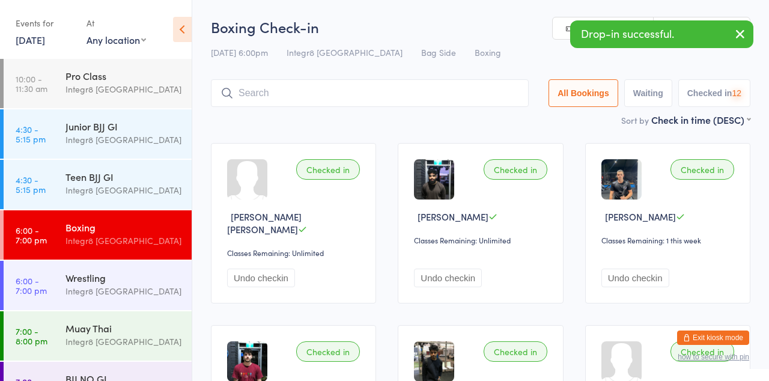
click at [650, 39] on div "Drop-in successful." at bounding box center [661, 34] width 183 height 28
